Goal: Find specific page/section: Find specific page/section

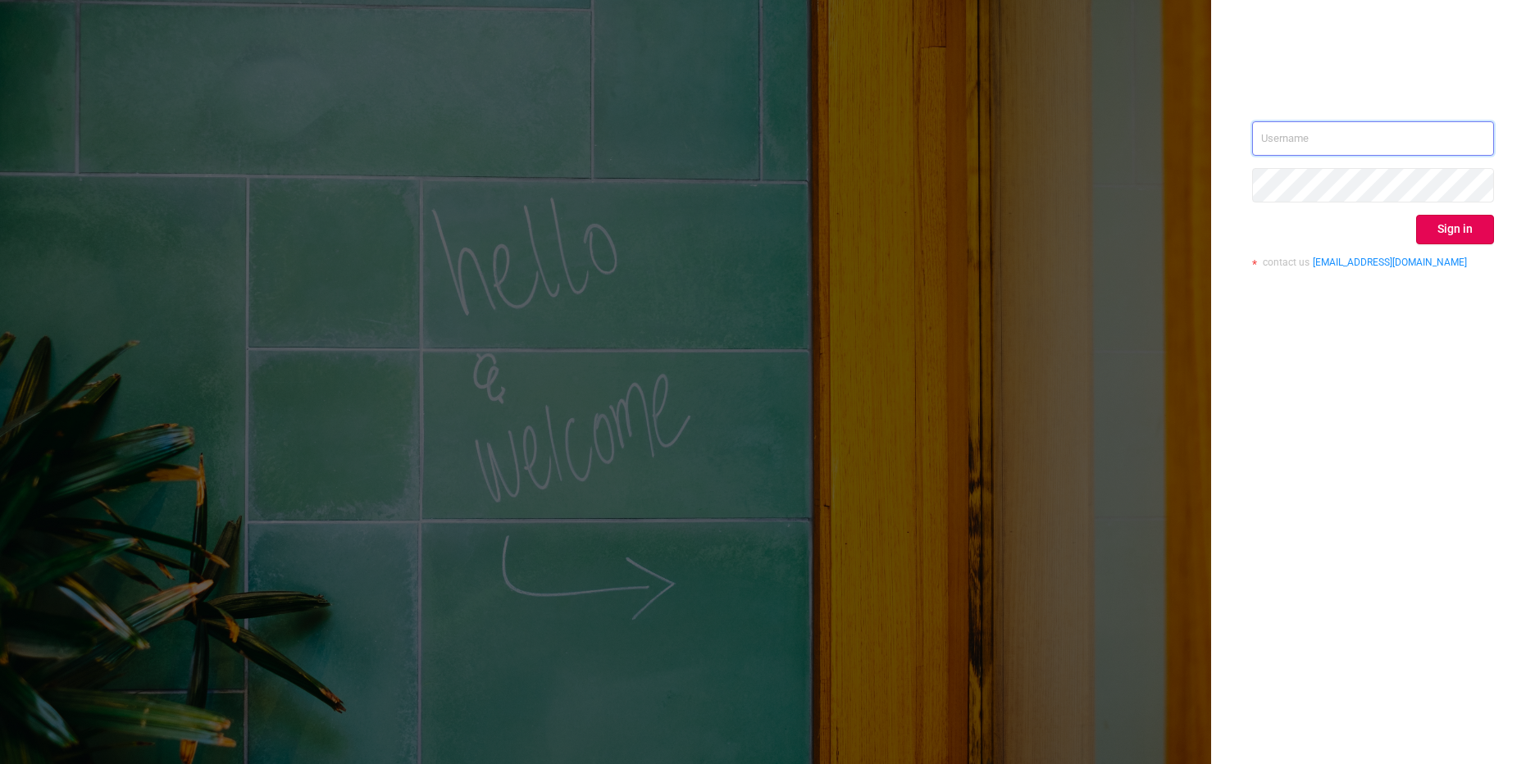
click at [1281, 150] on input "text" at bounding box center [1373, 138] width 242 height 34
paste input "[EMAIL_ADDRESS][DOMAIN_NAME]"
type input "[EMAIL_ADDRESS][DOMAIN_NAME]"
click at [1440, 230] on button "Sign in" at bounding box center [1455, 230] width 78 height 30
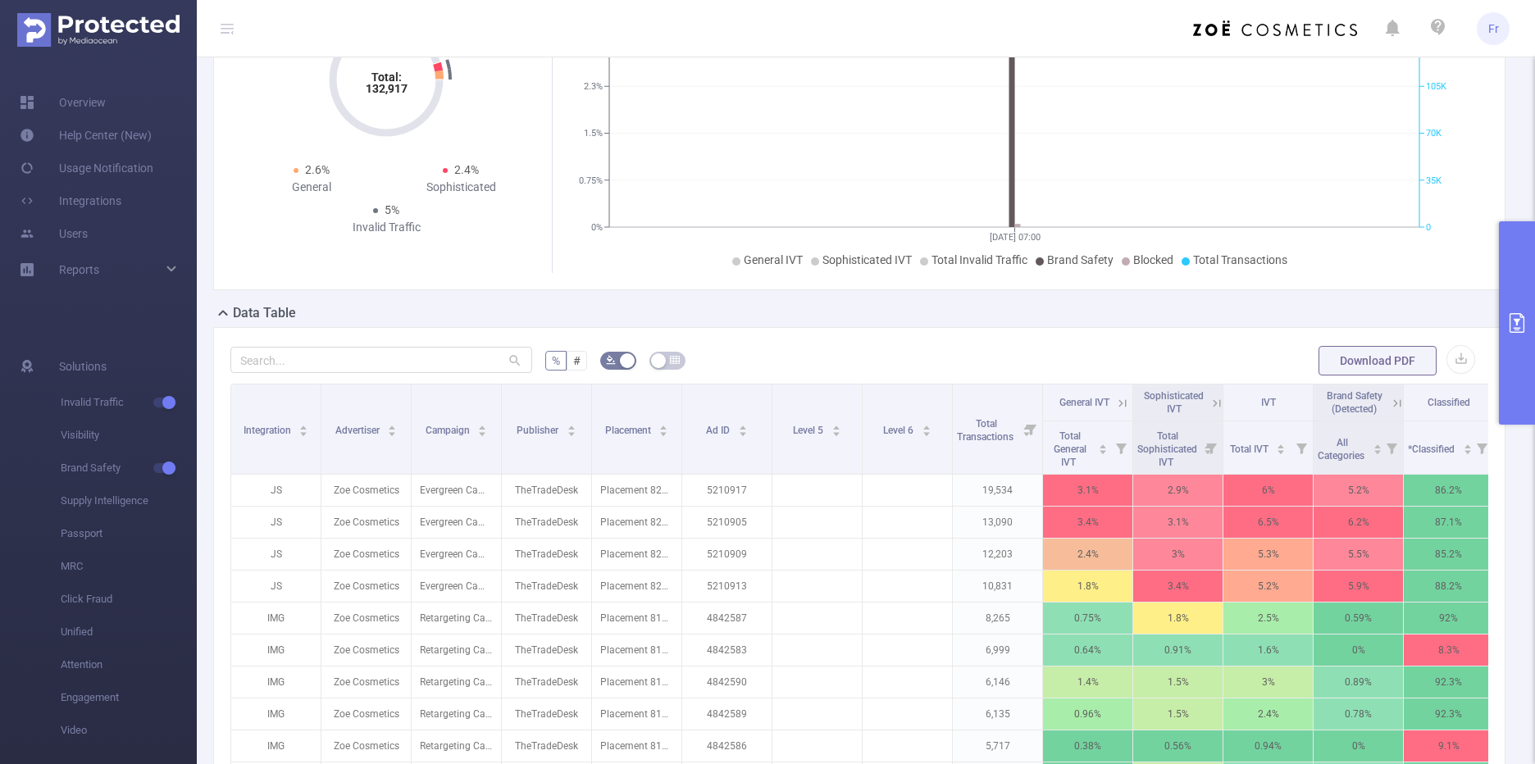
scroll to position [246, 0]
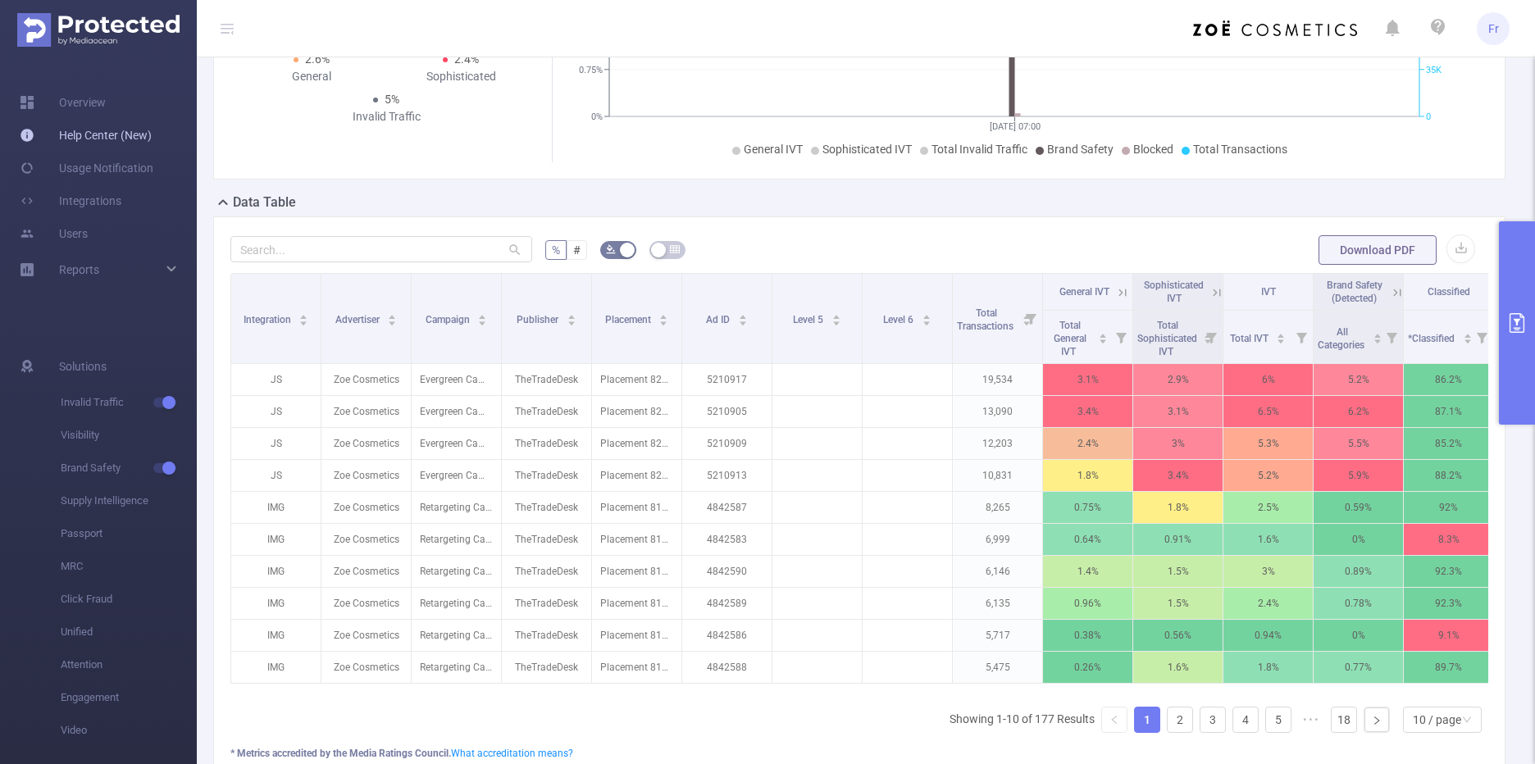
click at [107, 135] on link "Help Center (New)" at bounding box center [86, 135] width 132 height 33
click at [100, 393] on span "Invalid Traffic" at bounding box center [129, 391] width 136 height 33
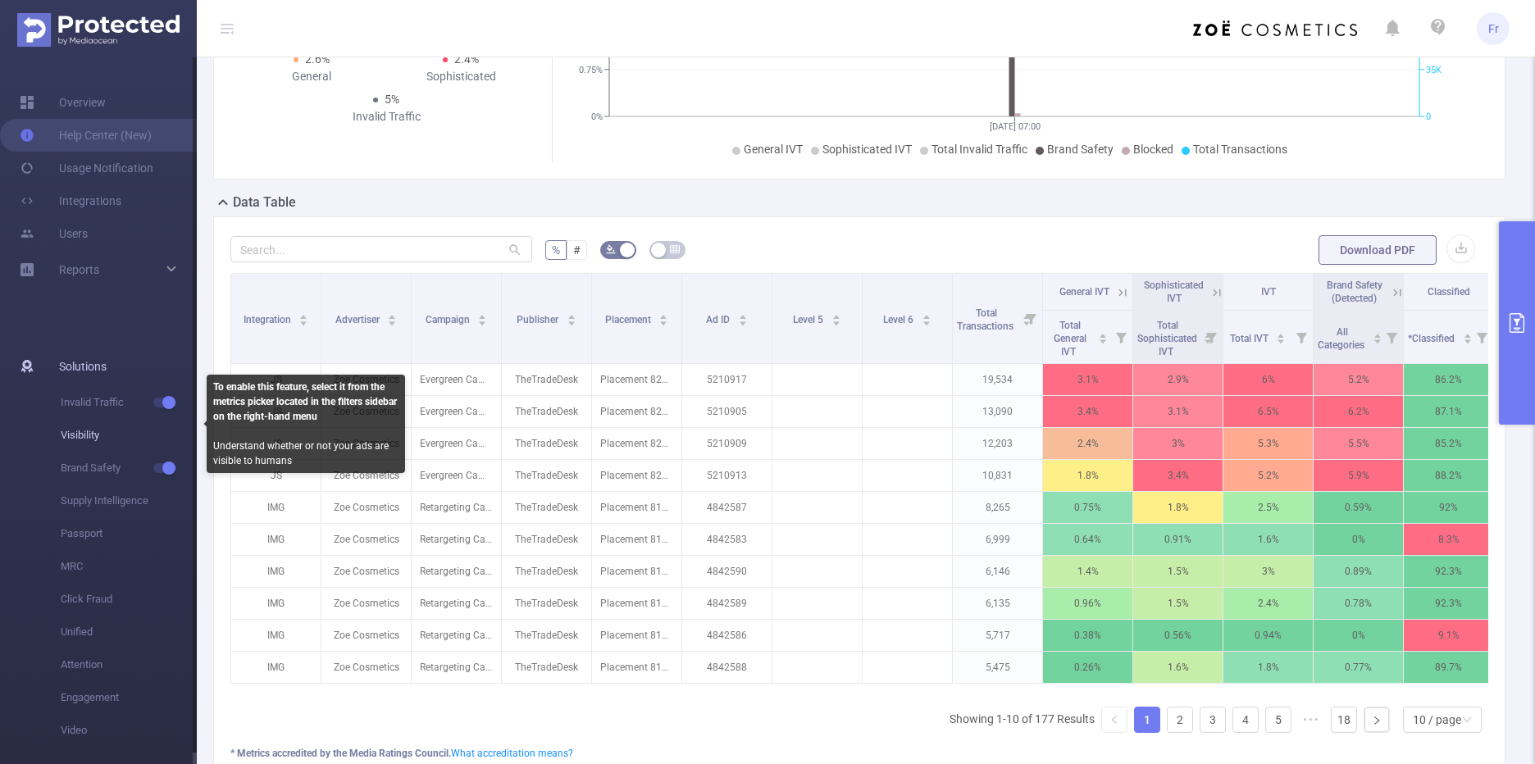
click at [78, 441] on span "Visibility" at bounding box center [129, 435] width 136 height 33
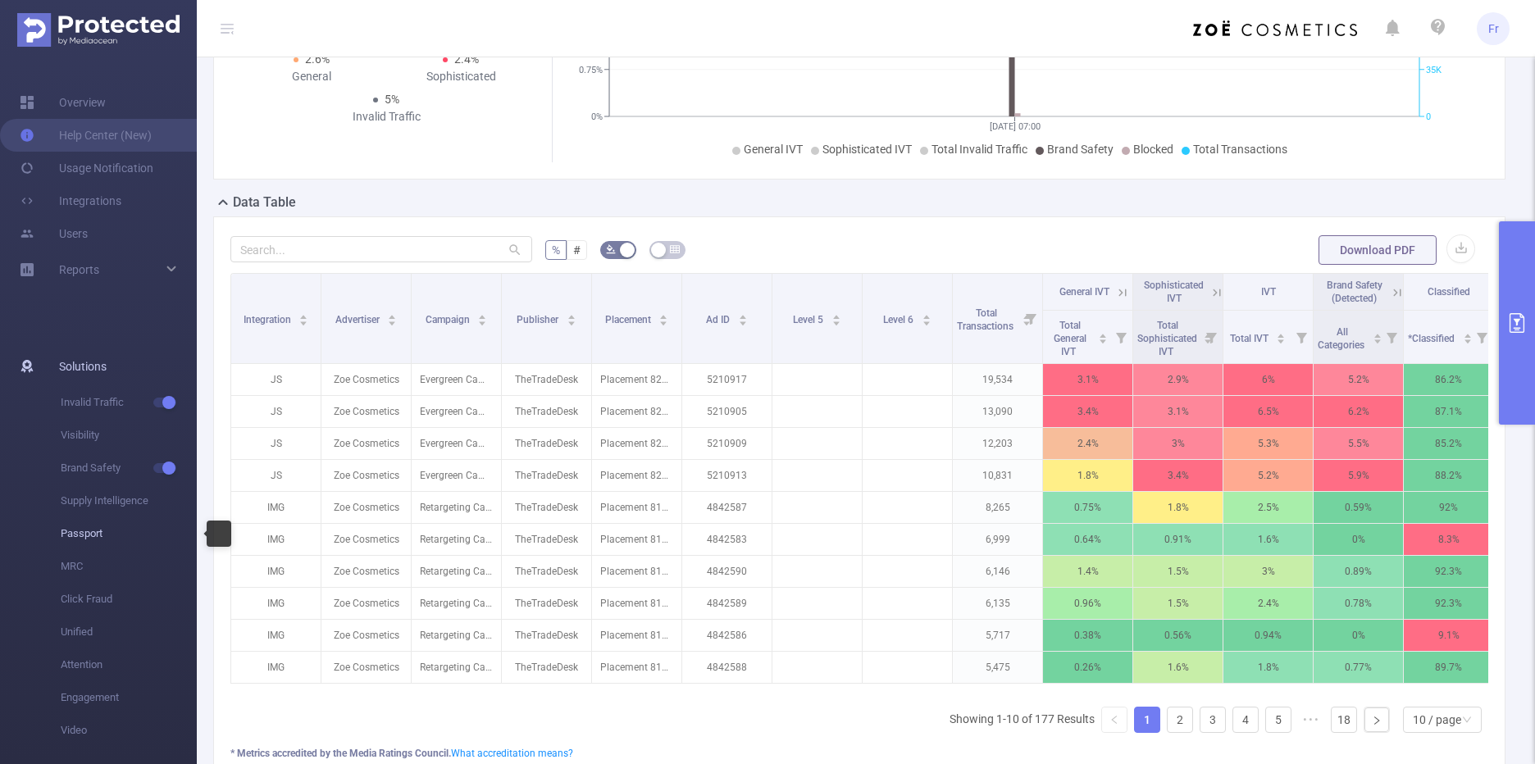
click at [75, 518] on span "Passport" at bounding box center [129, 533] width 136 height 33
click at [1519, 348] on button "primary" at bounding box center [1517, 322] width 36 height 203
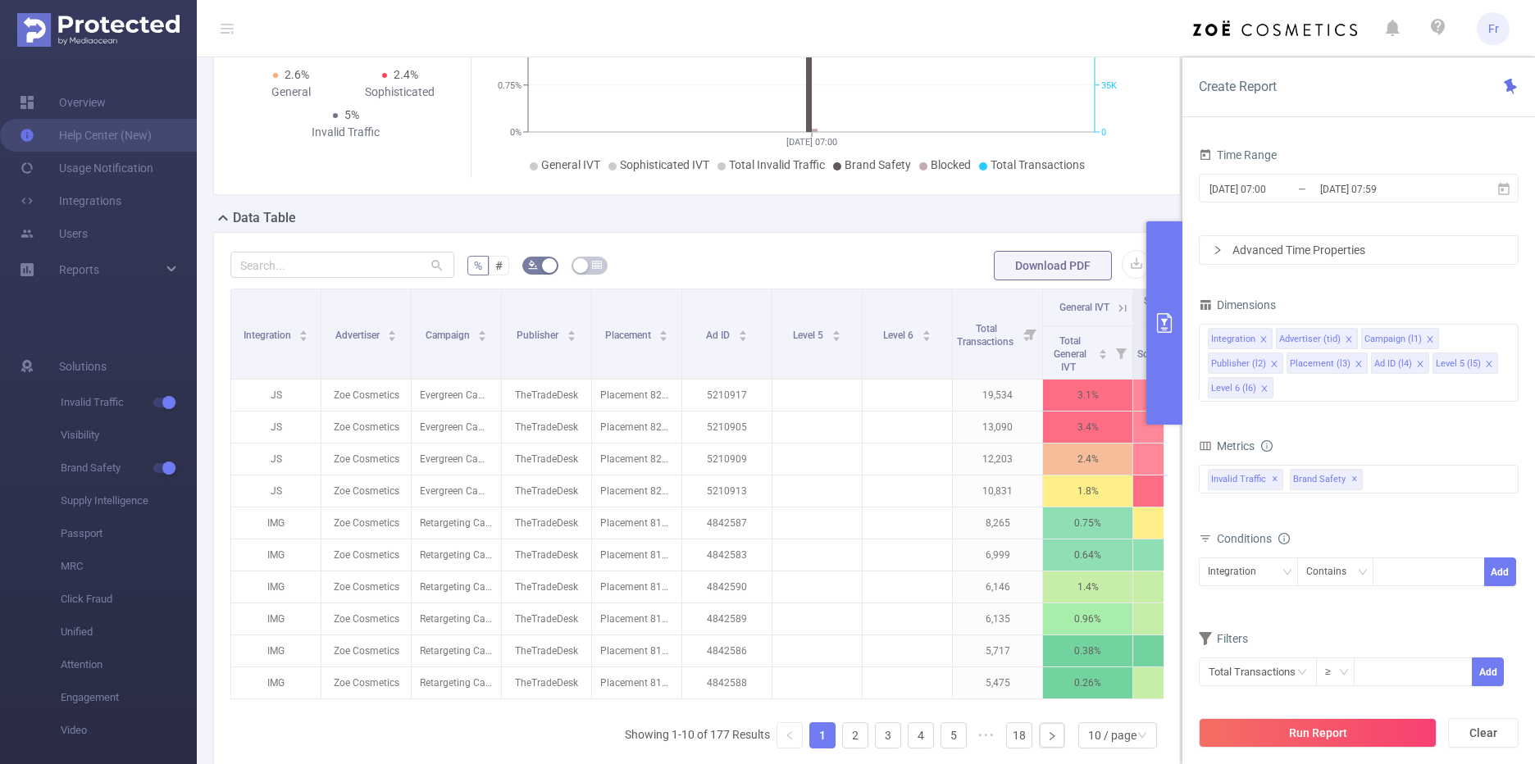
click at [1167, 313] on icon "primary" at bounding box center [1164, 323] width 15 height 20
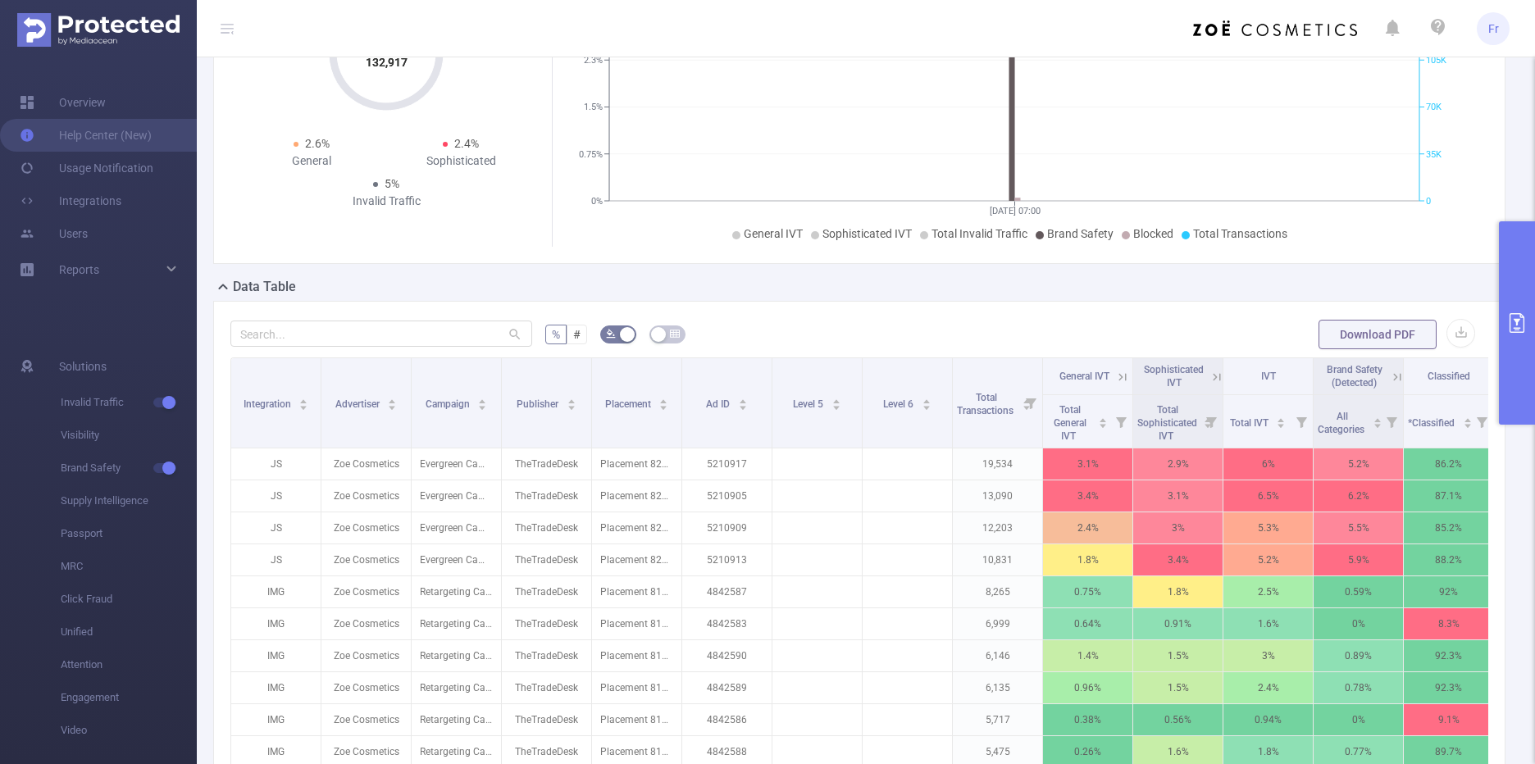
scroll to position [82, 0]
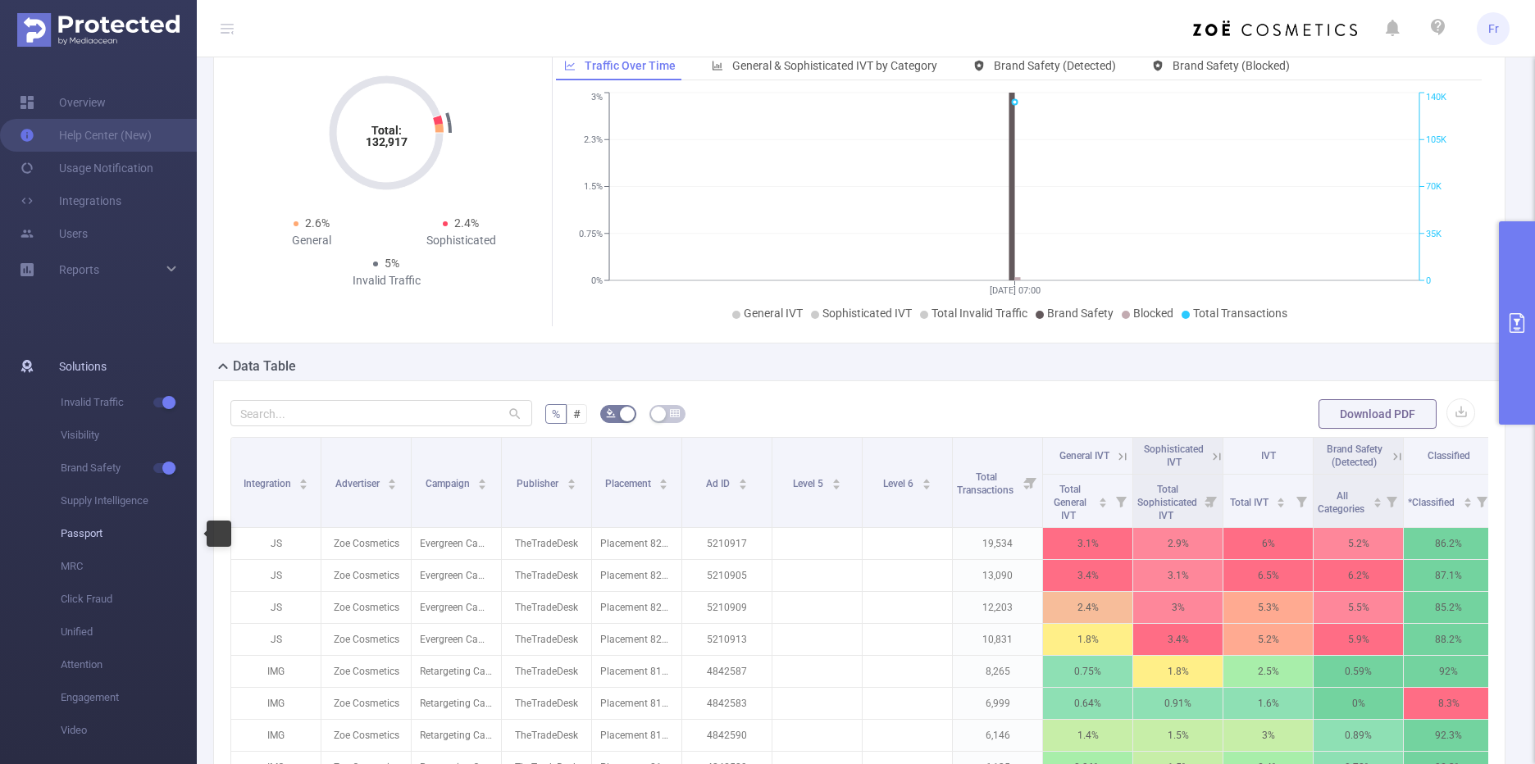
click at [83, 537] on span "Passport" at bounding box center [129, 533] width 136 height 33
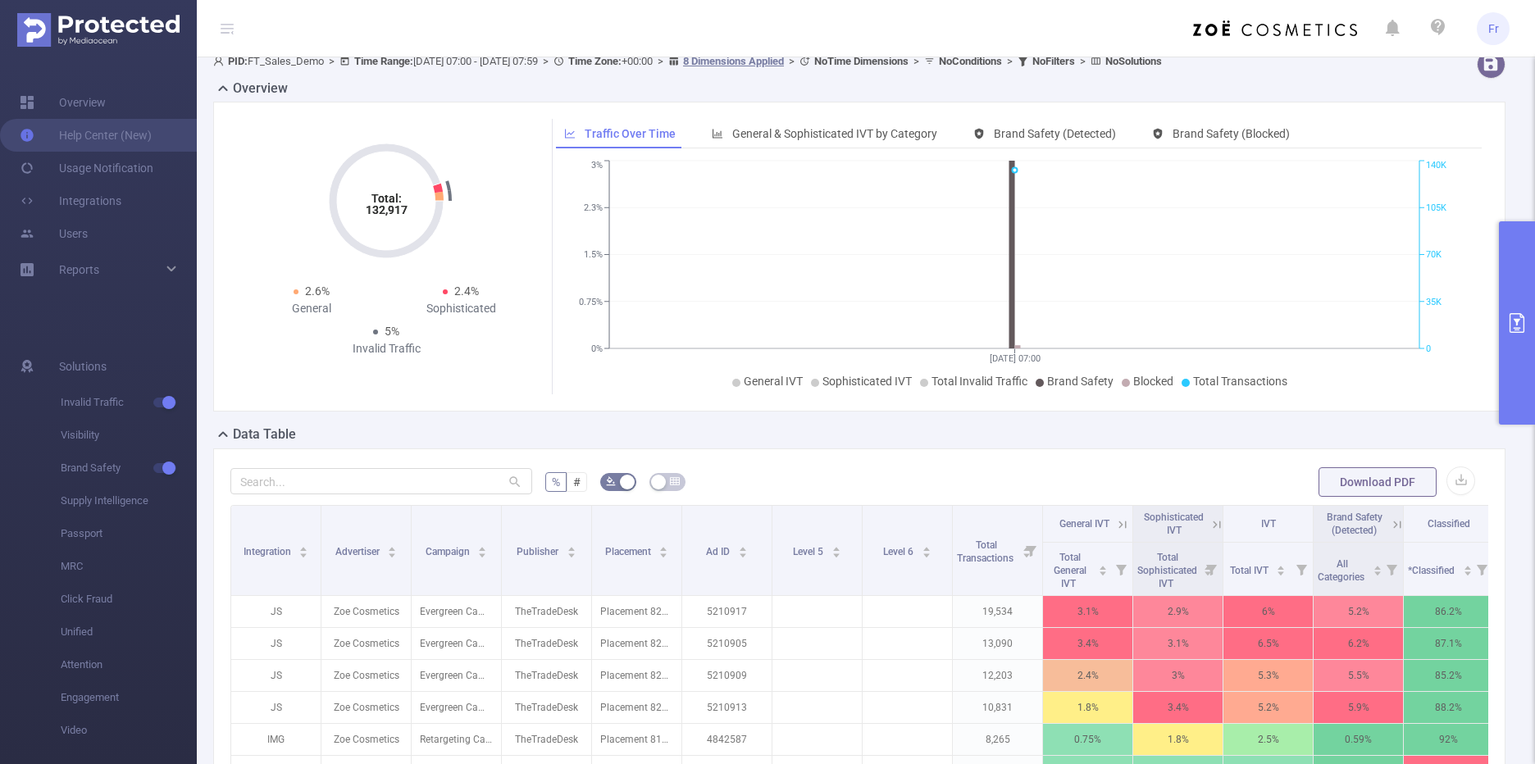
scroll to position [0, 0]
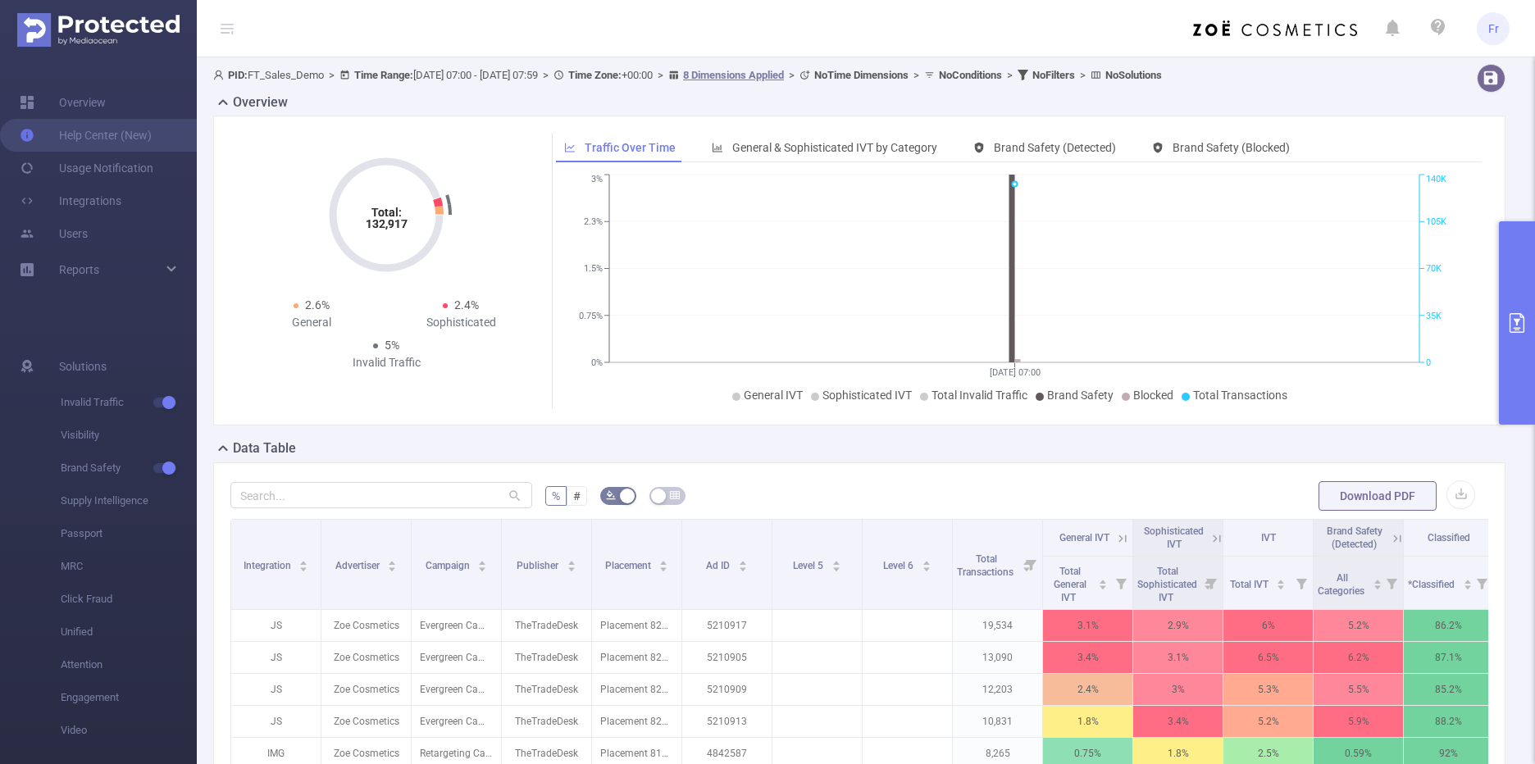
click at [1002, 73] on b "No Conditions" at bounding box center [970, 75] width 63 height 12
click at [234, 28] on icon at bounding box center [227, 28] width 20 height 57
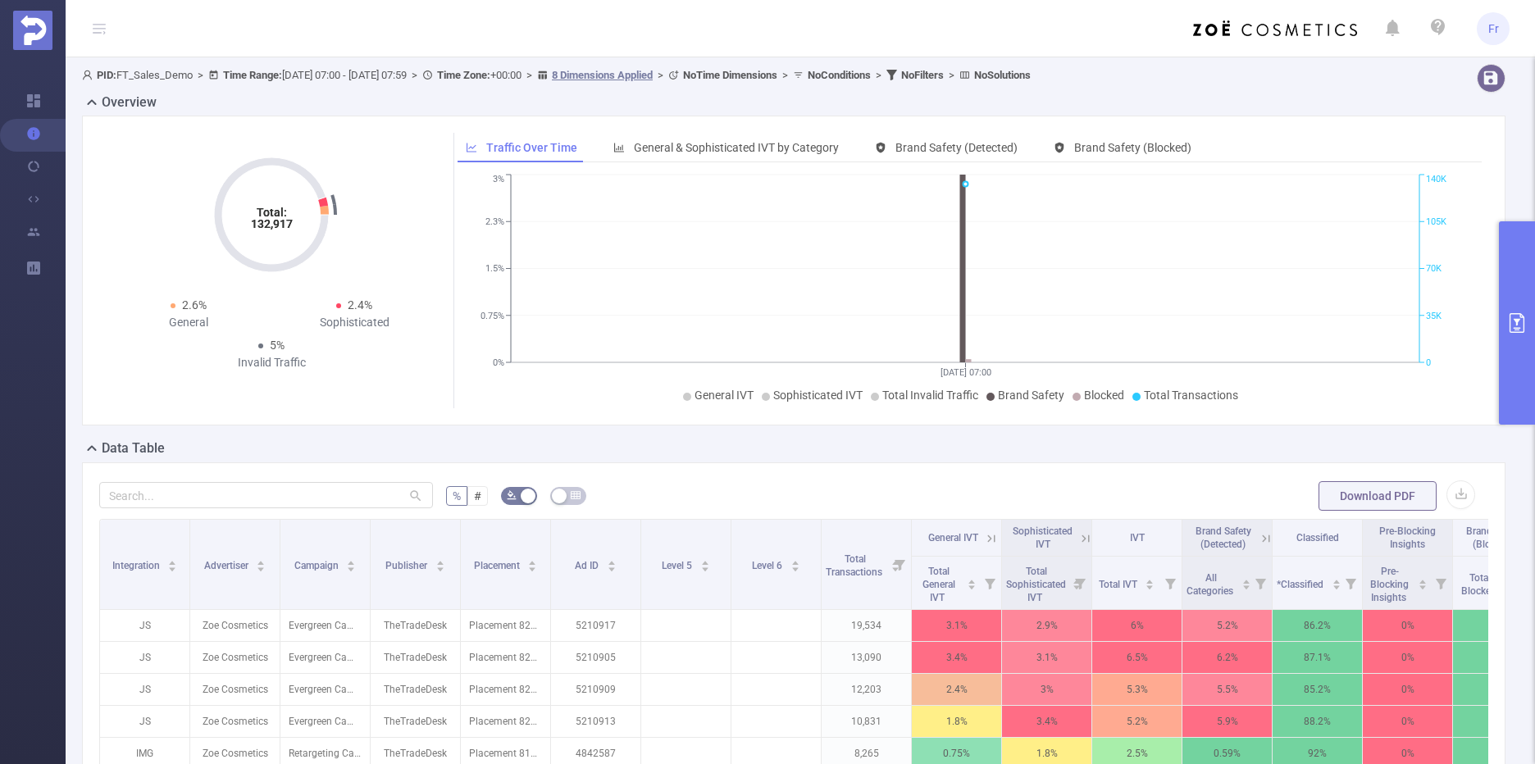
click at [95, 29] on icon at bounding box center [99, 28] width 13 height 1
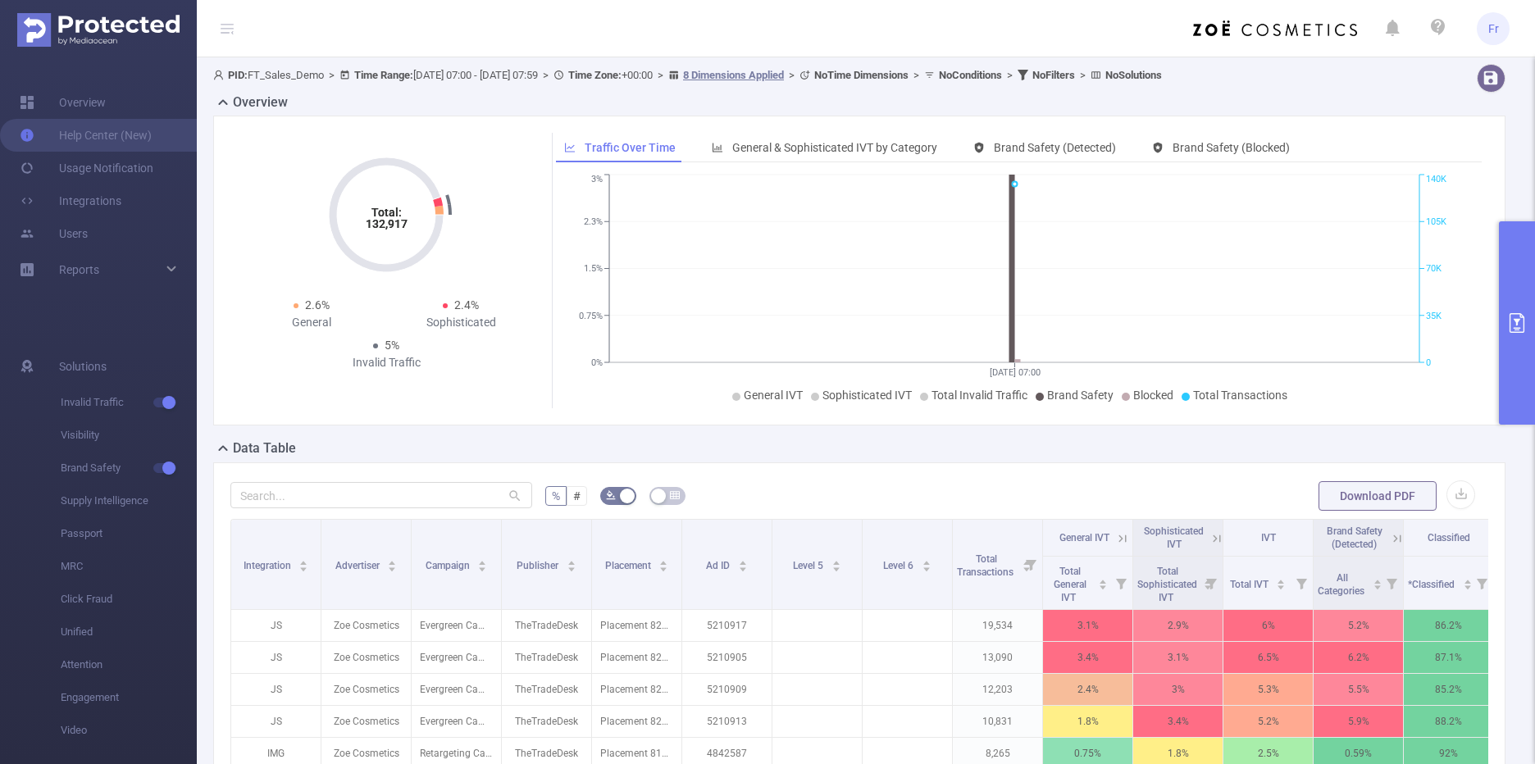
click at [1522, 325] on icon "primary" at bounding box center [1517, 323] width 20 height 20
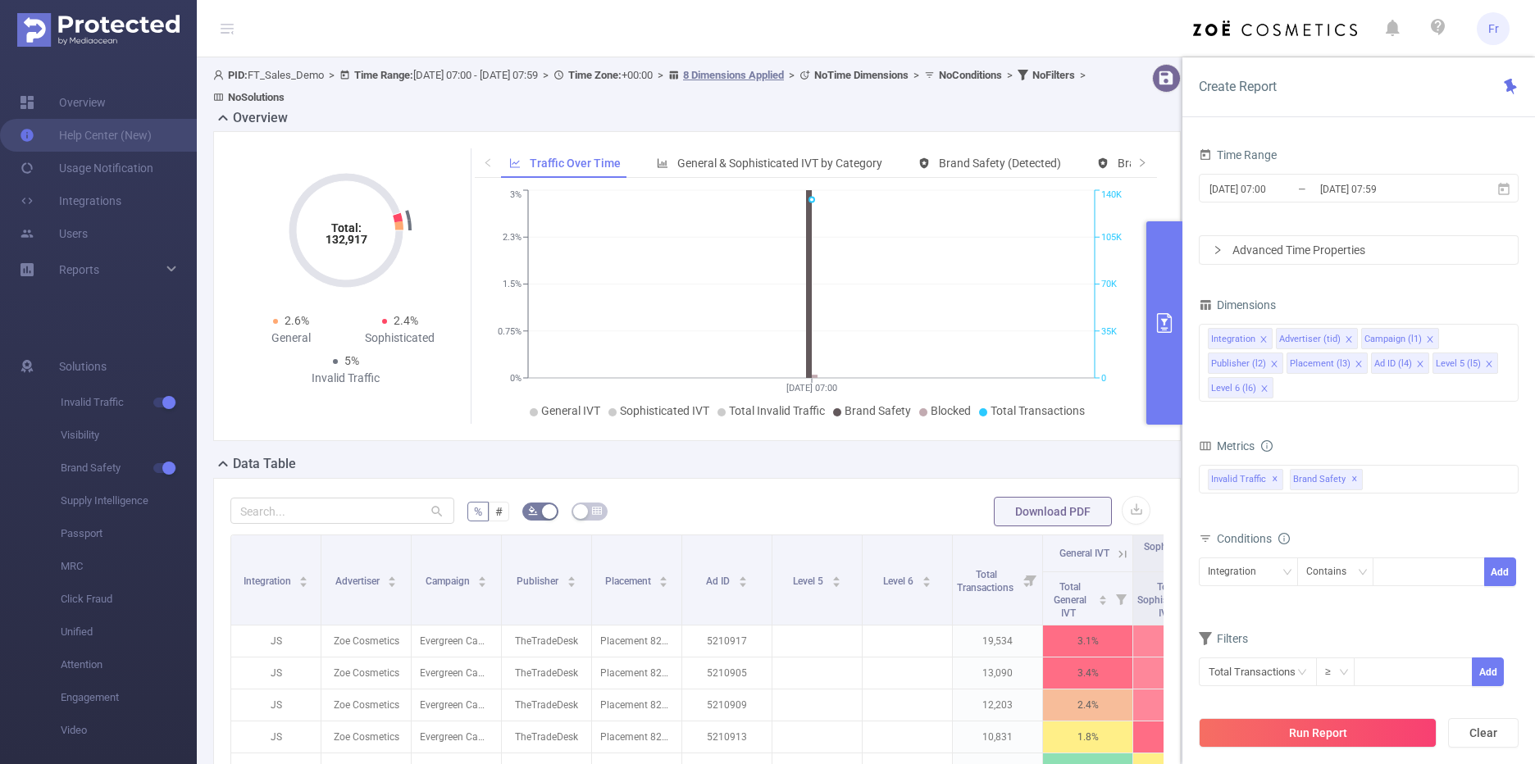
click at [1169, 311] on button "primary" at bounding box center [1164, 322] width 36 height 203
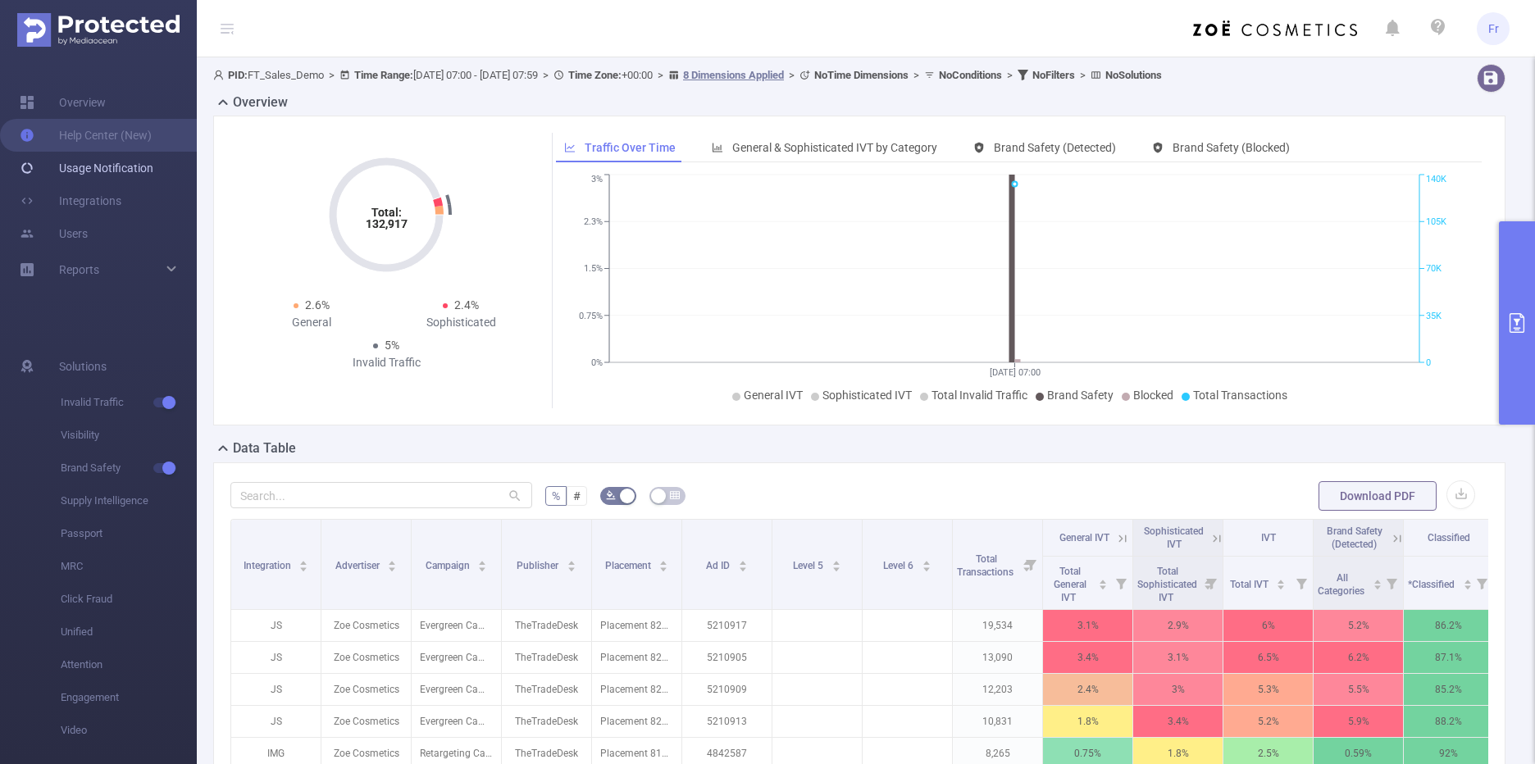
click at [98, 159] on link "Usage Notification" at bounding box center [87, 168] width 134 height 33
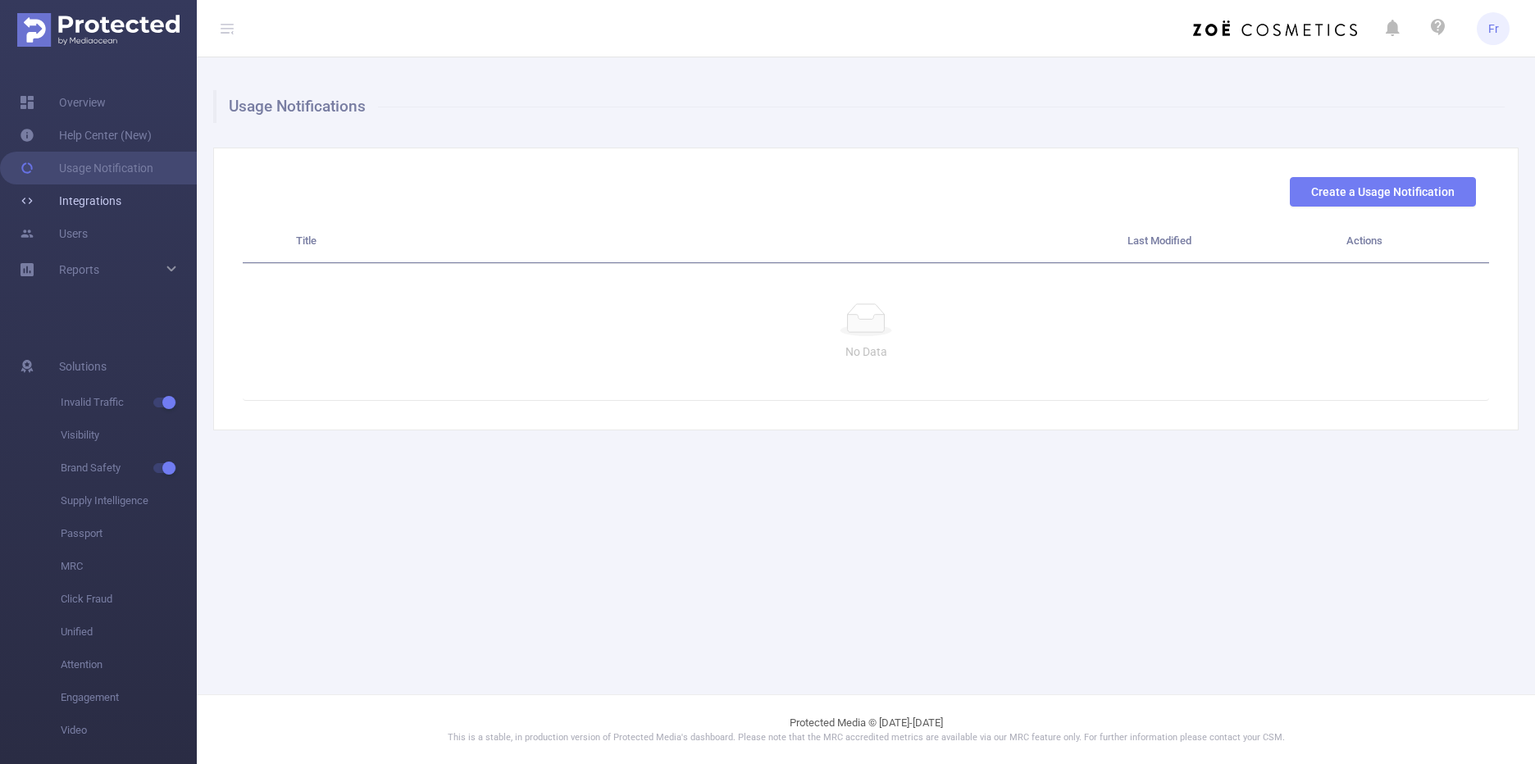
click at [88, 198] on link "Integrations" at bounding box center [71, 200] width 102 height 33
